Goal: Transaction & Acquisition: Purchase product/service

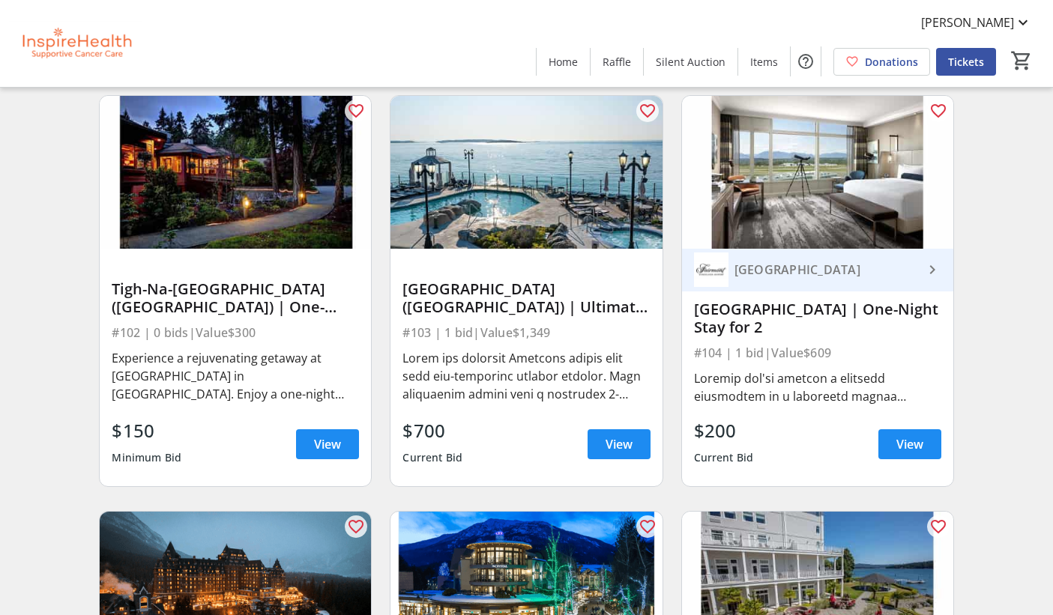
scroll to position [1371, 0]
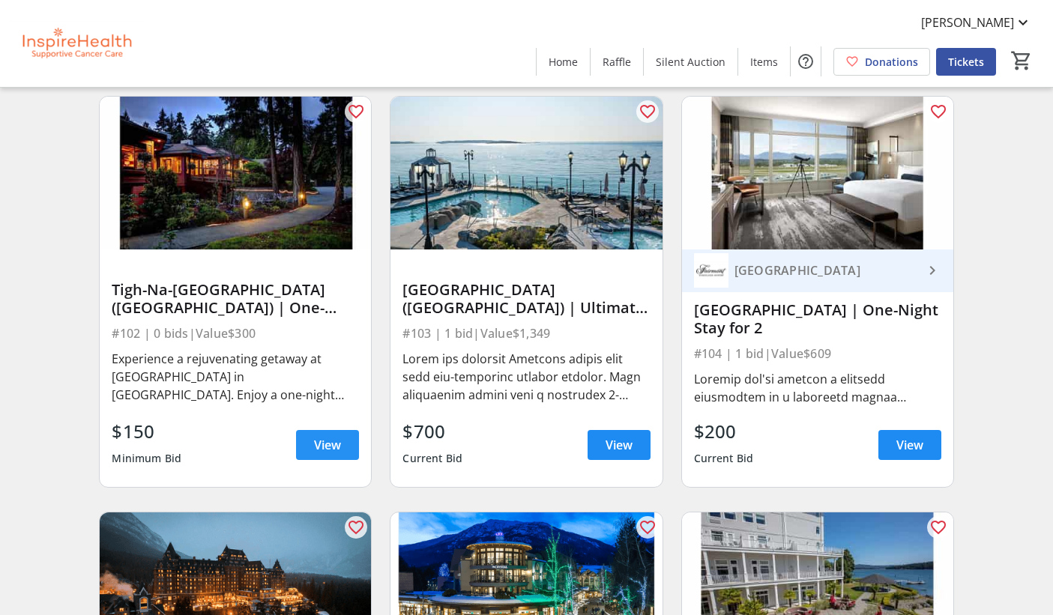
click at [322, 446] on span "View" at bounding box center [327, 445] width 27 height 18
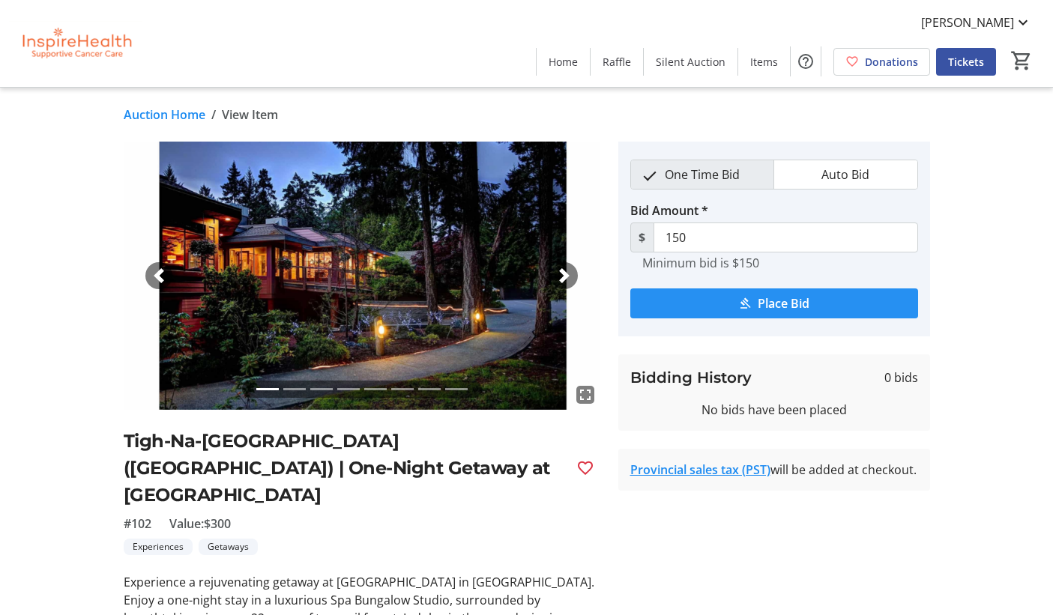
click at [762, 298] on span "Place Bid" at bounding box center [784, 304] width 52 height 18
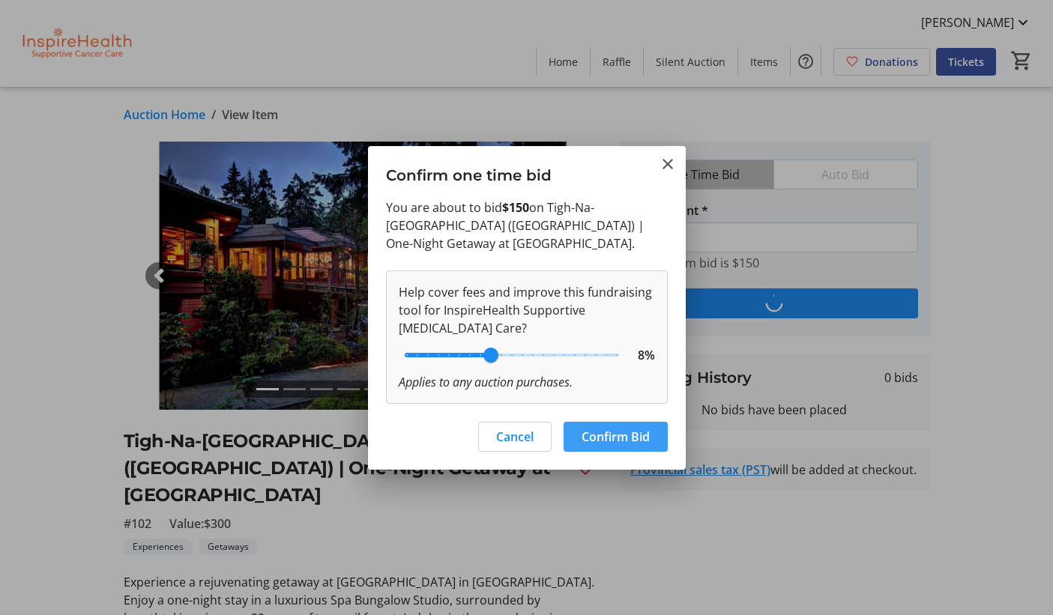
click at [606, 433] on span "Confirm Bid" at bounding box center [616, 437] width 68 height 18
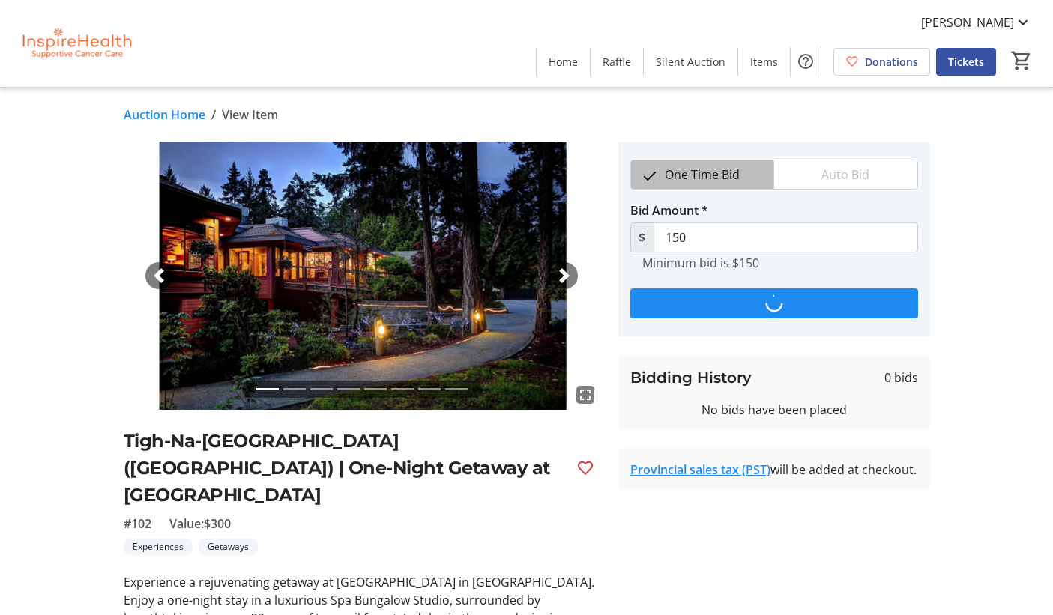
type input "200"
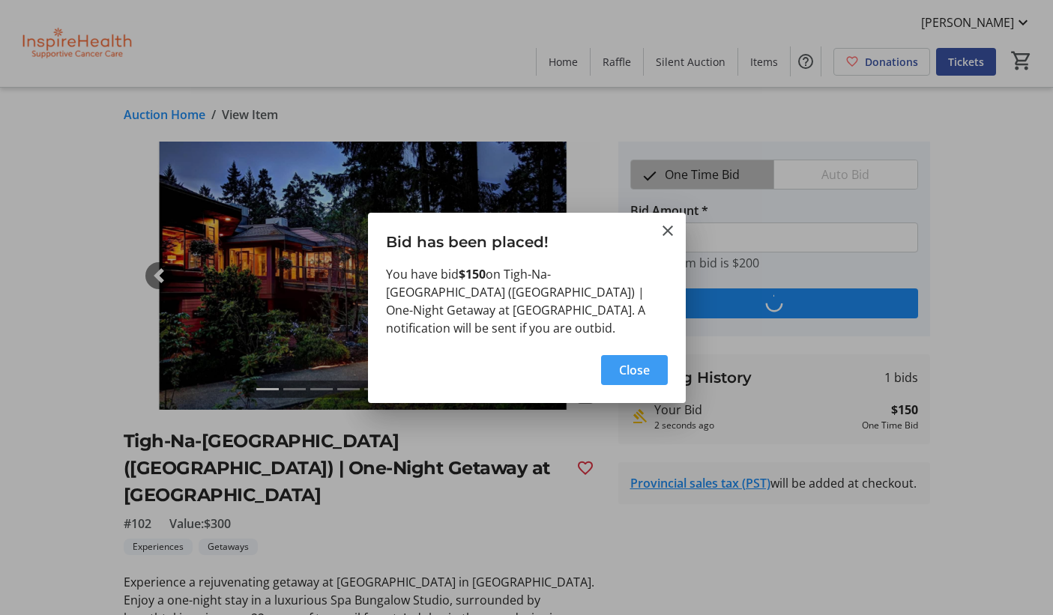
click at [636, 361] on span "Close" at bounding box center [634, 370] width 31 height 18
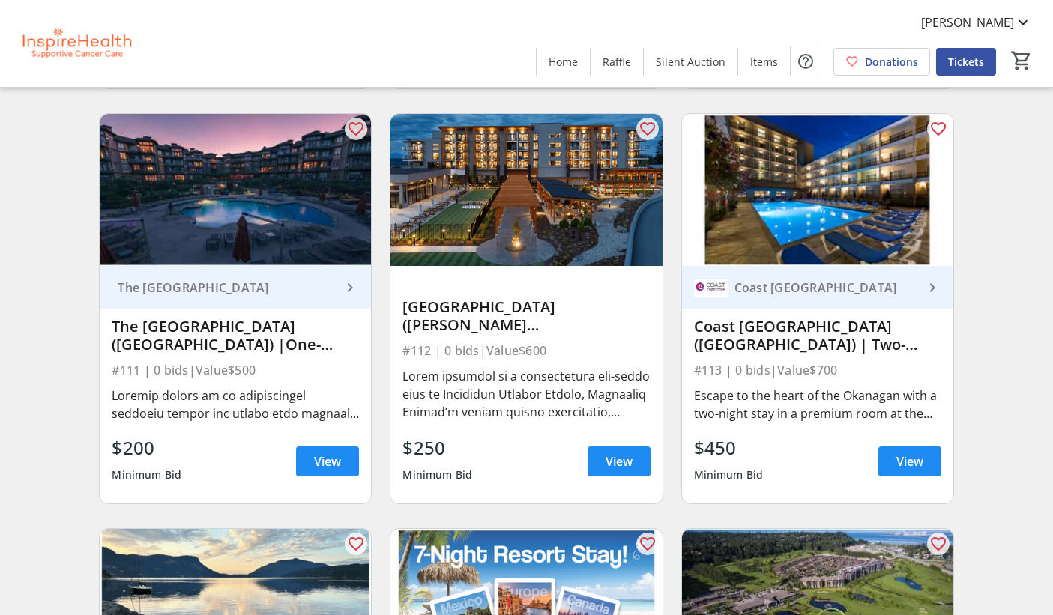
scroll to position [2603, 0]
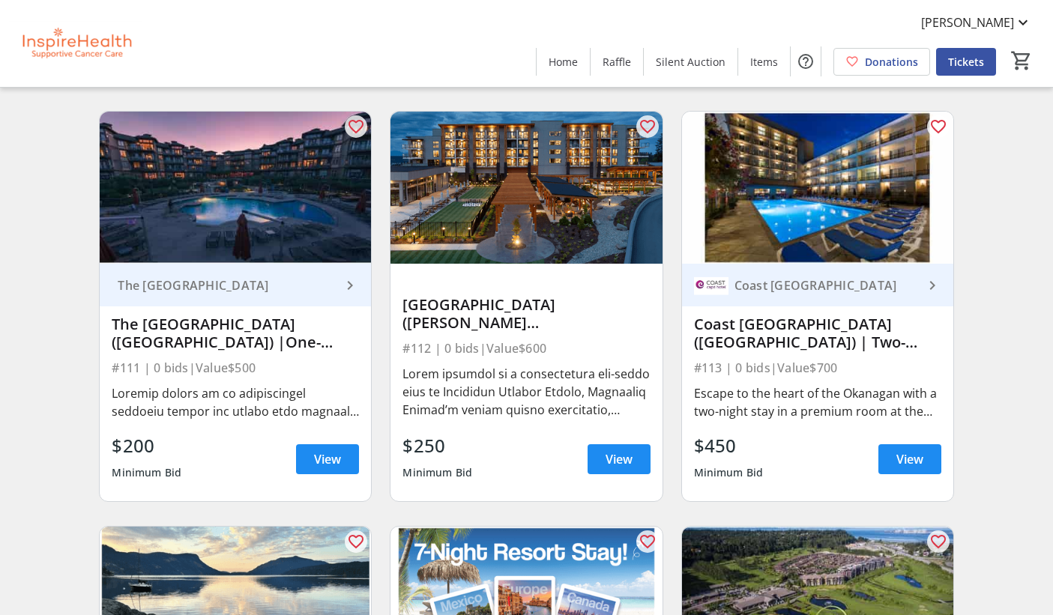
click at [442, 467] on div "Minimum Bid" at bounding box center [438, 473] width 70 height 27
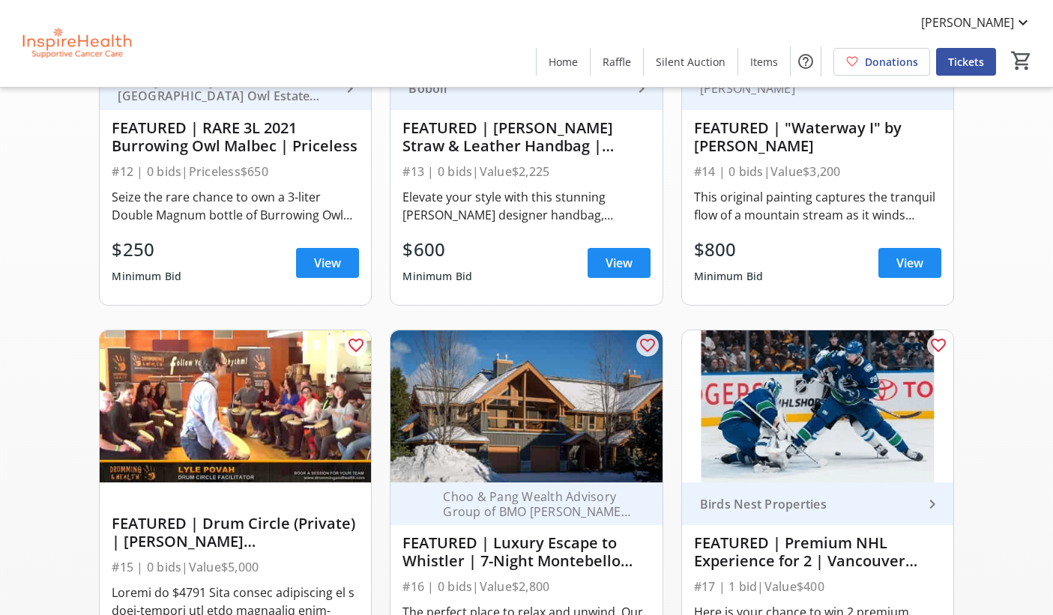
scroll to position [325, 0]
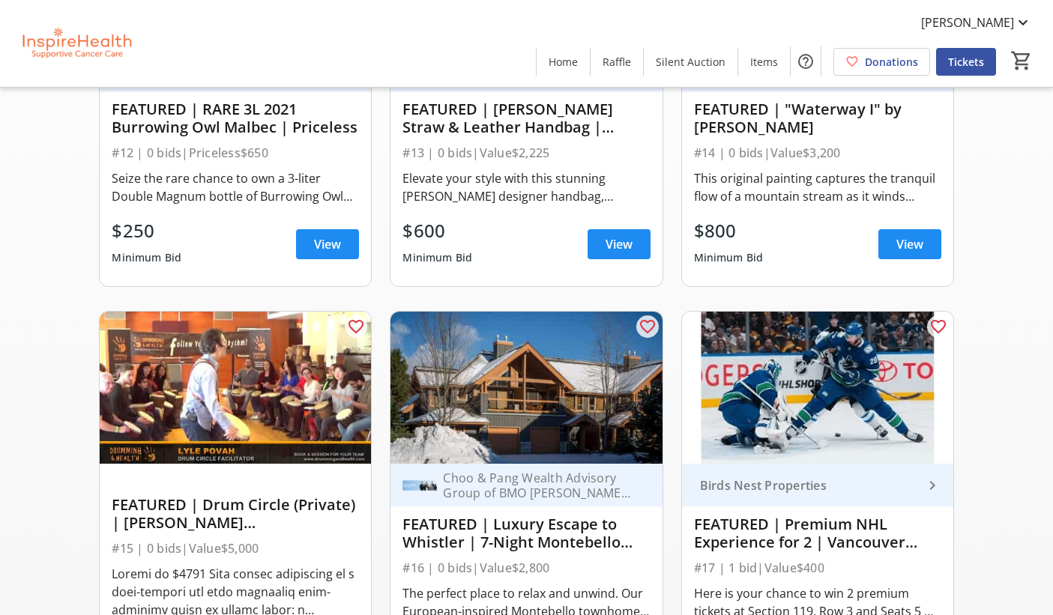
click at [284, 474] on div at bounding box center [235, 475] width 247 height 22
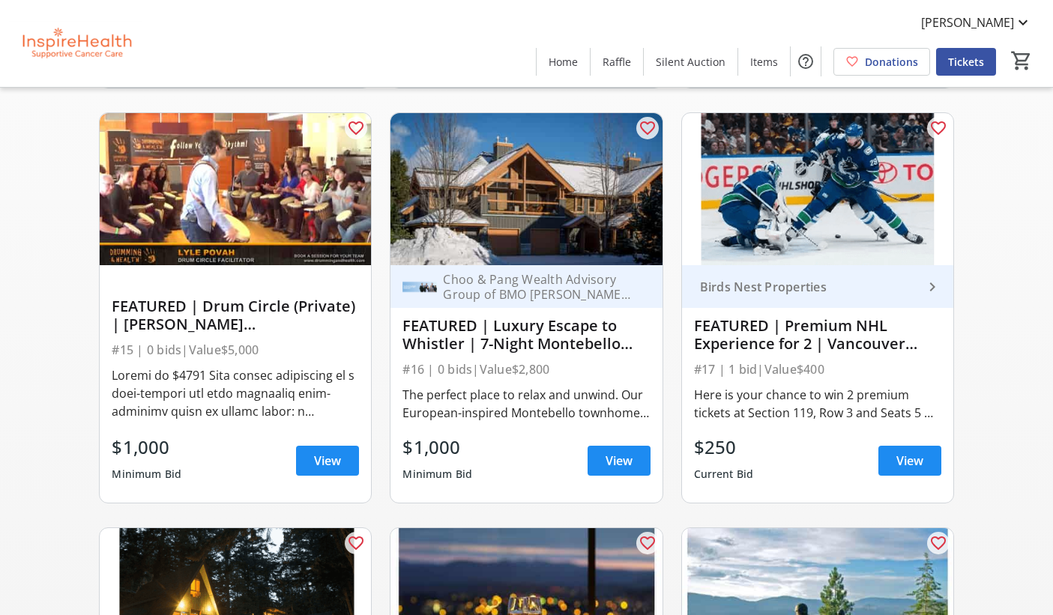
scroll to position [525, 0]
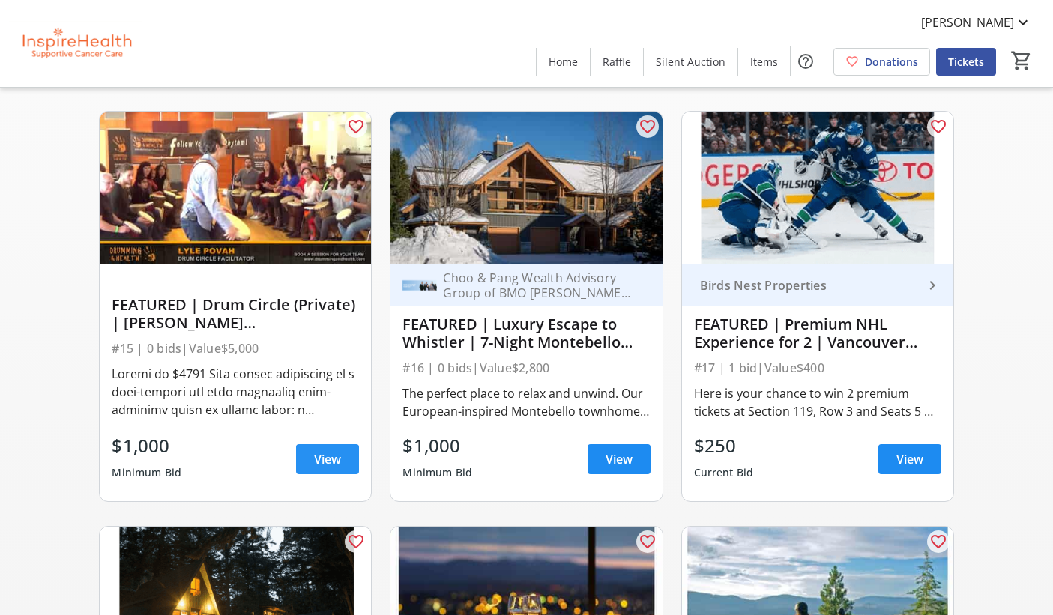
click at [309, 456] on span at bounding box center [327, 460] width 63 height 36
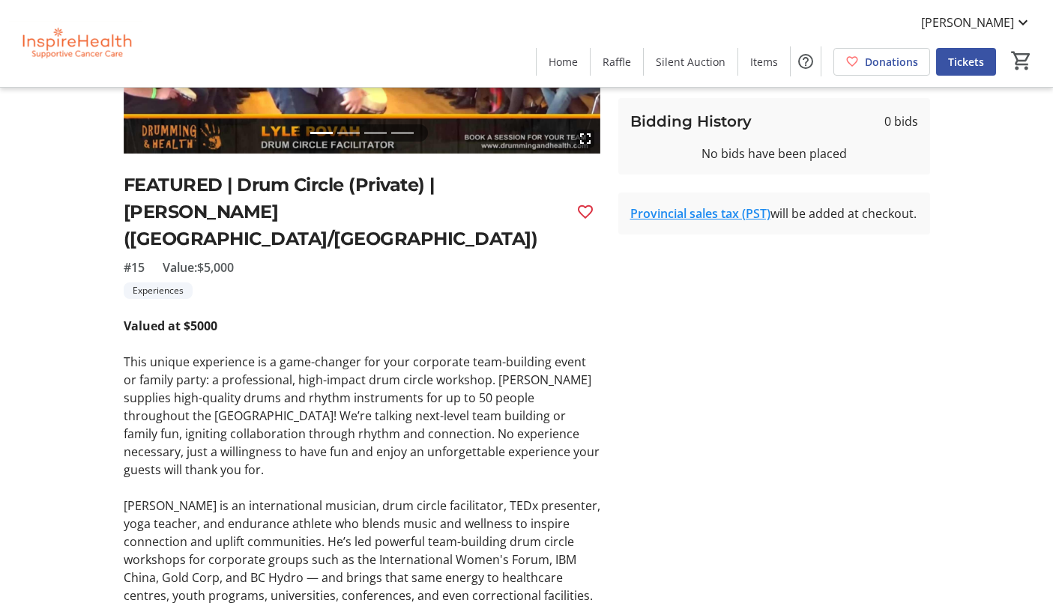
scroll to position [261, 0]
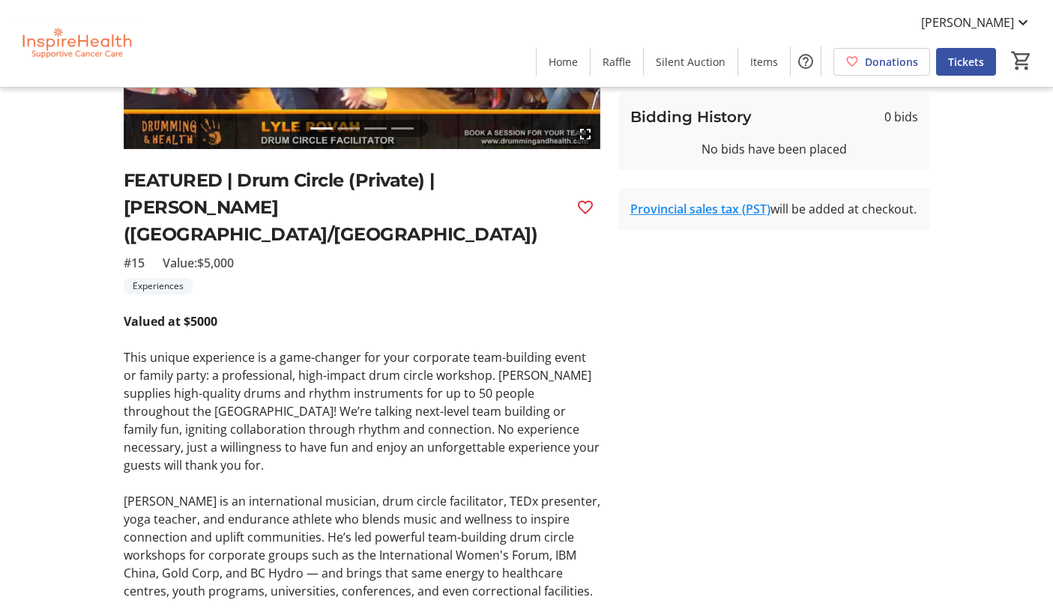
click at [445, 520] on p "[PERSON_NAME] is an international musician, drum circle facilitator, TEDx prese…" at bounding box center [362, 547] width 477 height 108
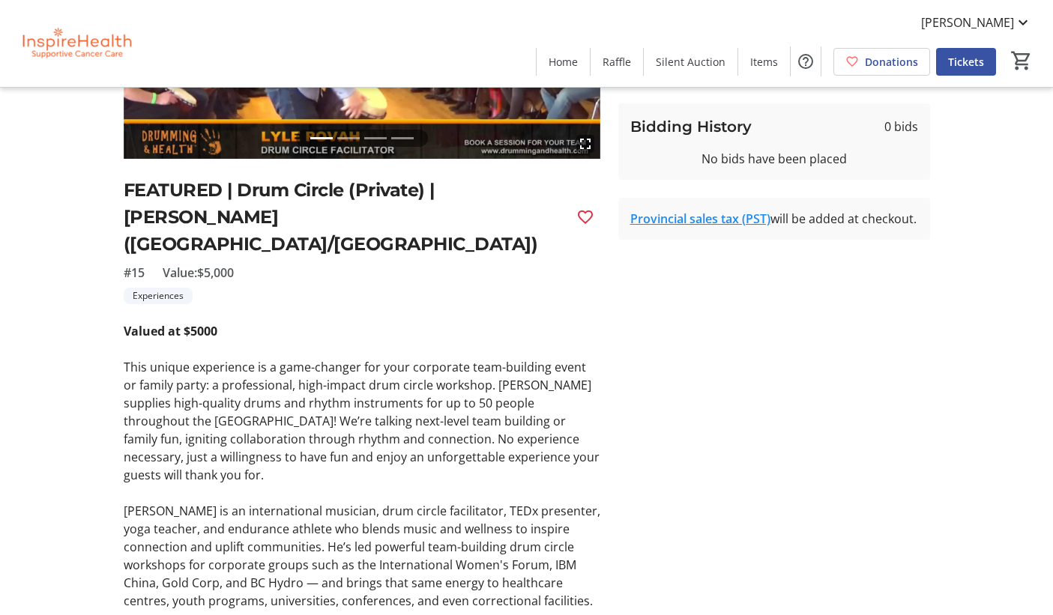
scroll to position [257, 0]
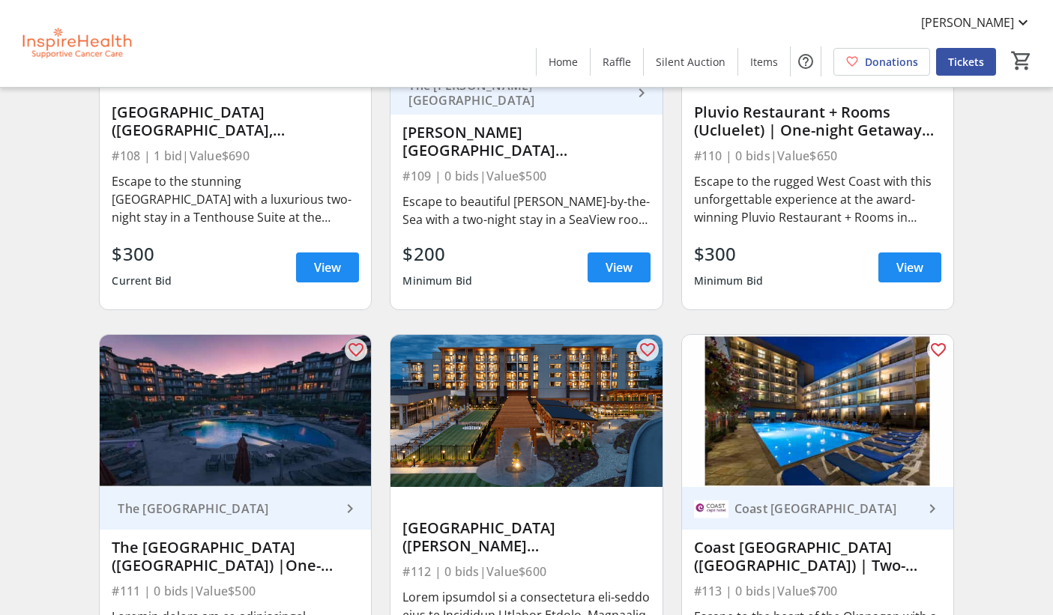
scroll to position [2379, 0]
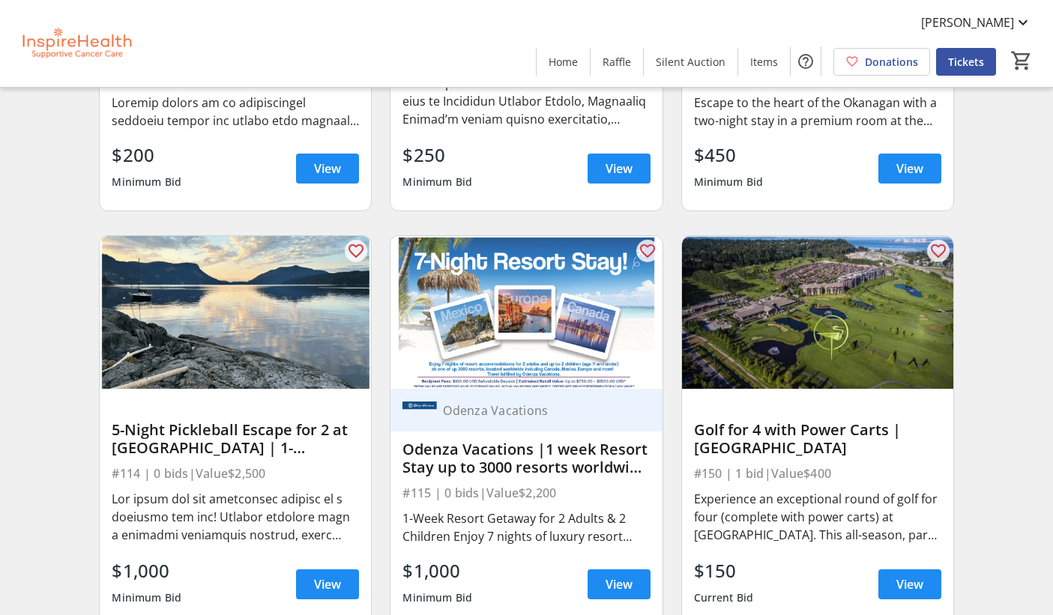
click at [377, 298] on div "favorite_outline 5-Night Pickleball Escape for 2 at [GEOGRAPHIC_DATA] | 1-Bedro…" at bounding box center [235, 431] width 291 height 416
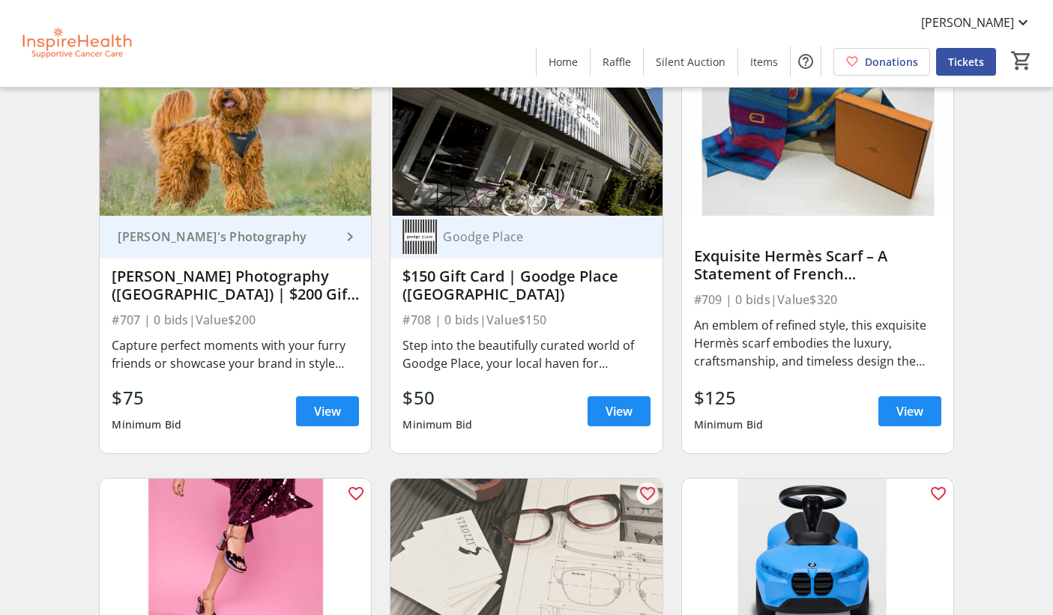
scroll to position [11394, 0]
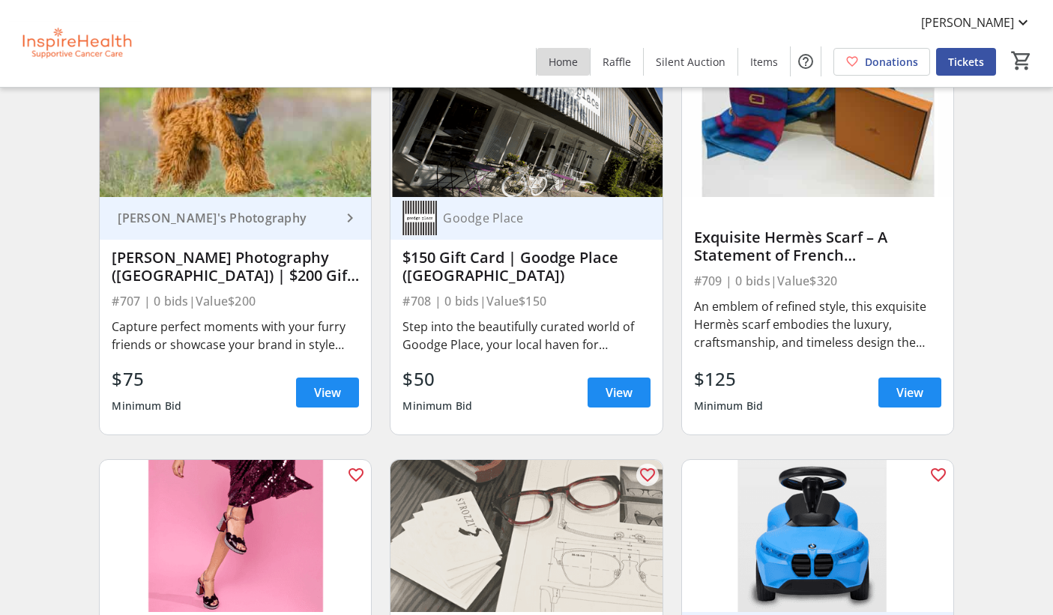
click at [571, 59] on span "Home" at bounding box center [563, 62] width 29 height 16
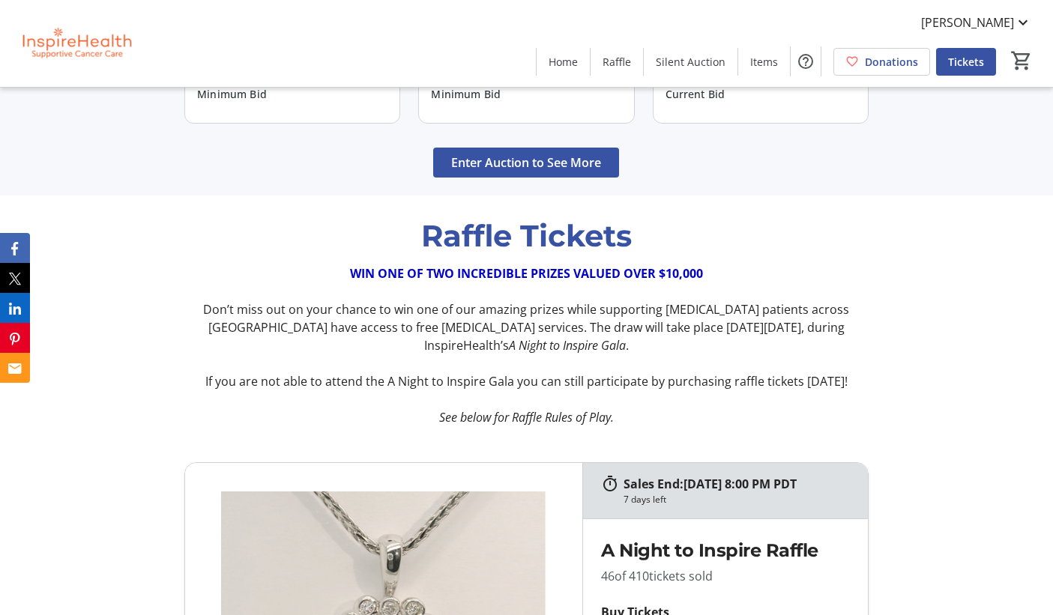
scroll to position [1623, 0]
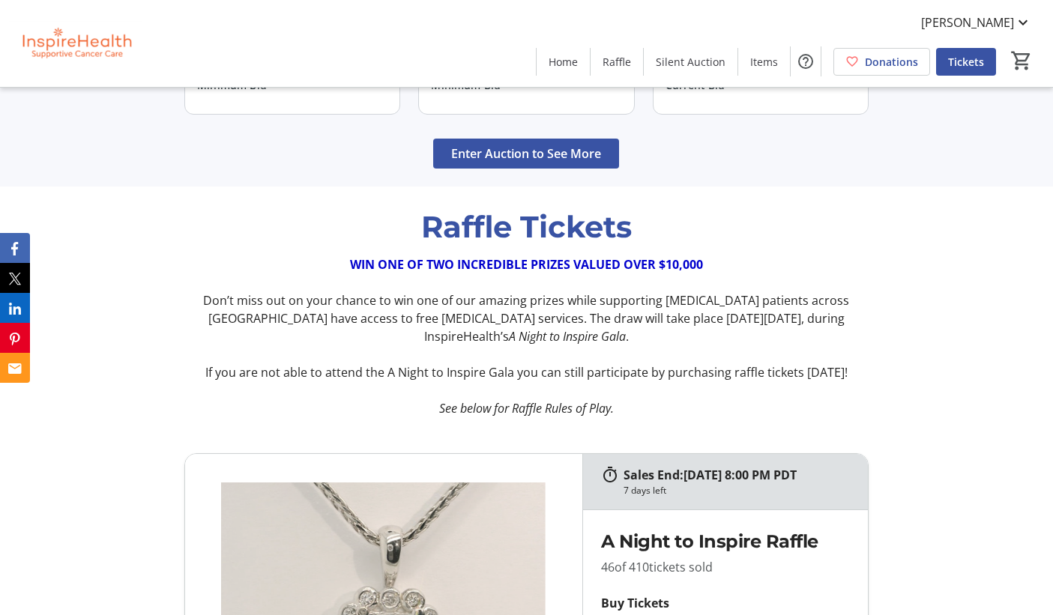
click at [569, 361] on p at bounding box center [526, 355] width 684 height 18
